Goal: Register for event/course

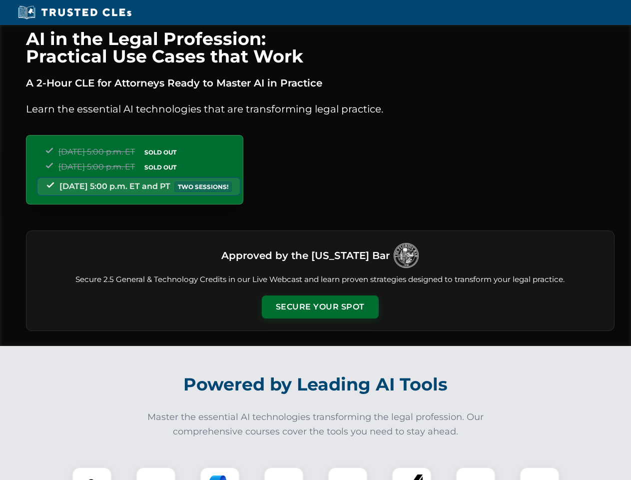
click at [320, 307] on button "Secure Your Spot" at bounding box center [320, 306] width 117 height 23
